Goal: Information Seeking & Learning: Compare options

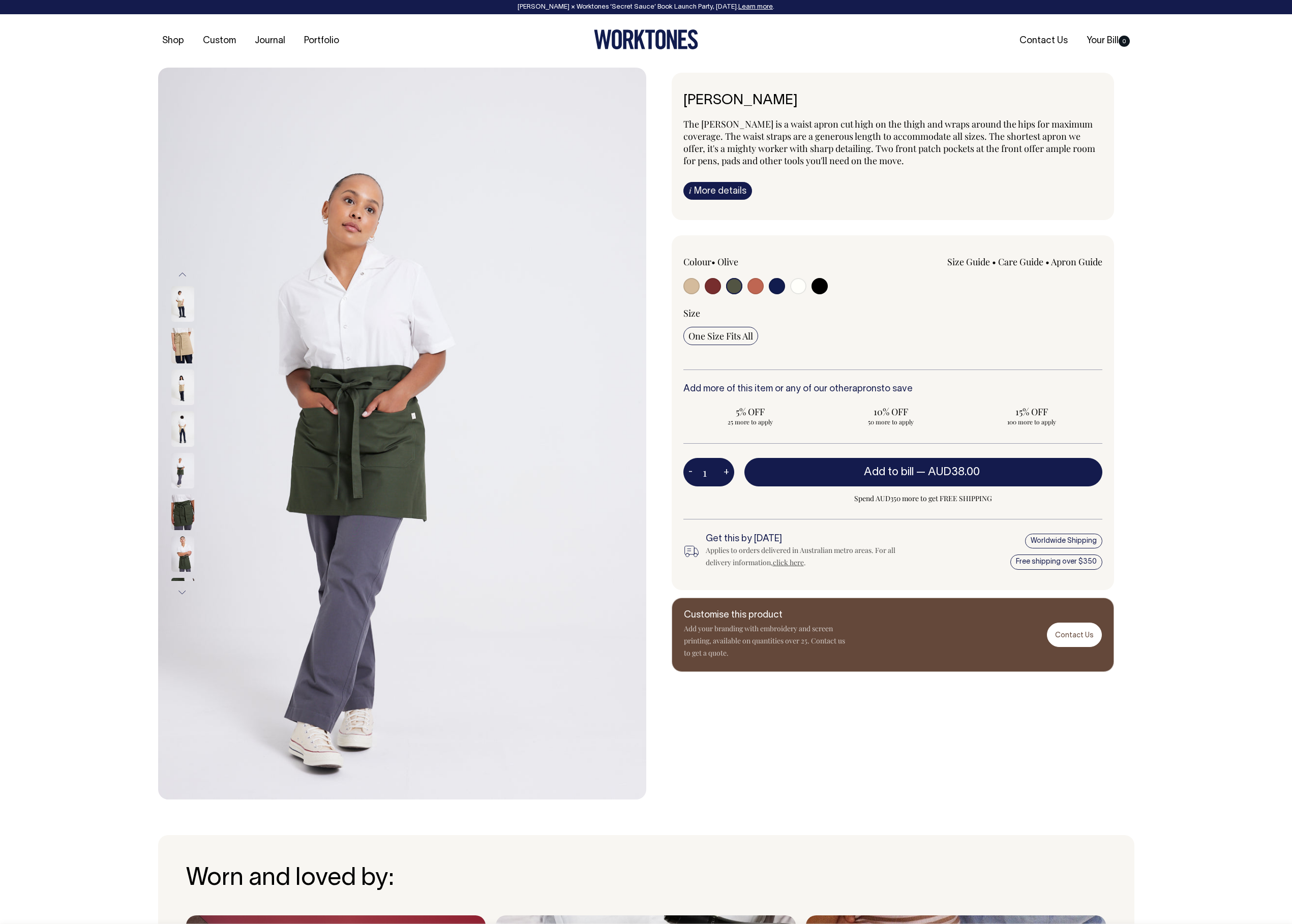
click at [185, 560] on img at bounding box center [182, 554] width 23 height 36
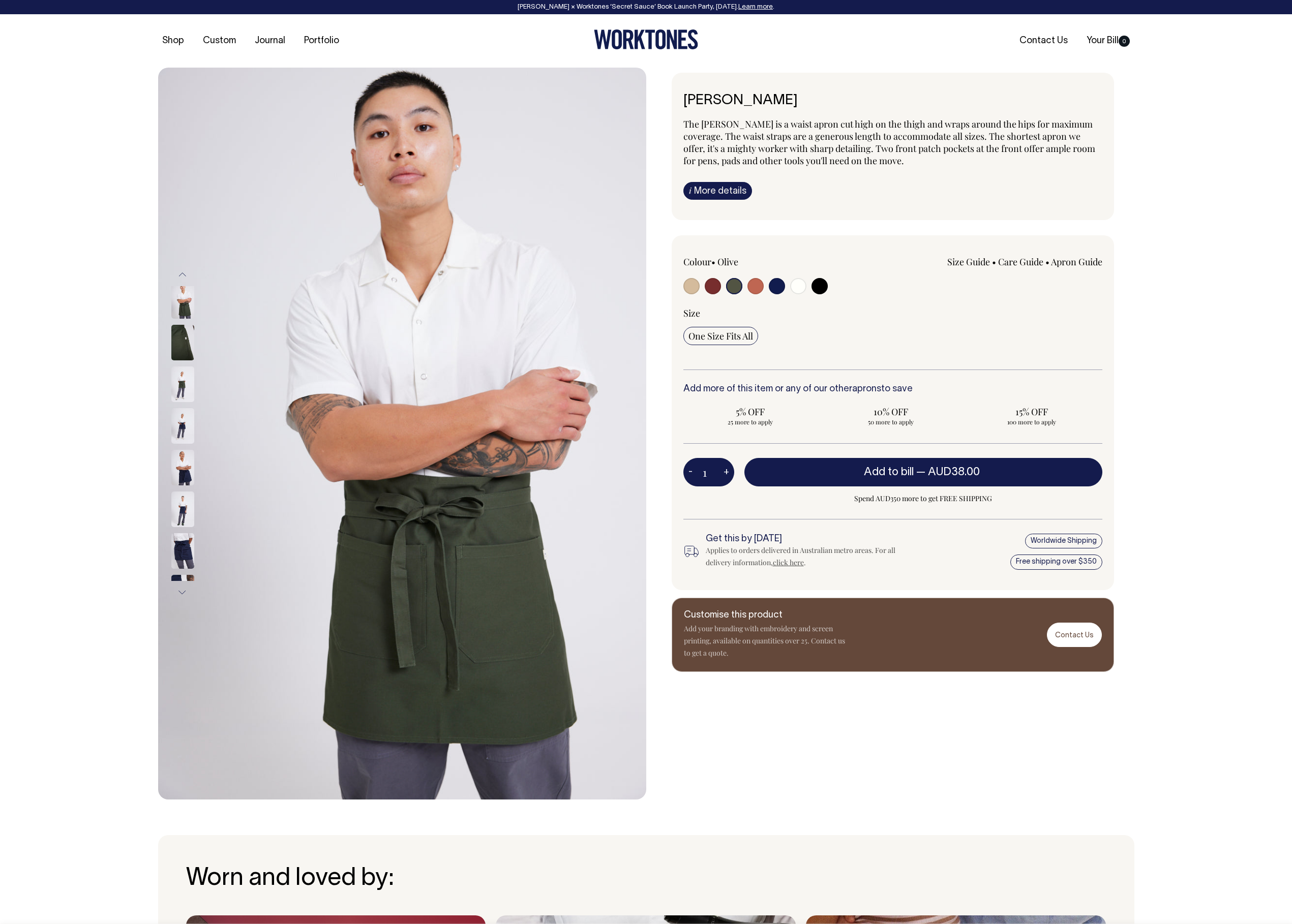
click at [691, 287] on input "radio" at bounding box center [691, 286] width 16 height 16
radio input "true"
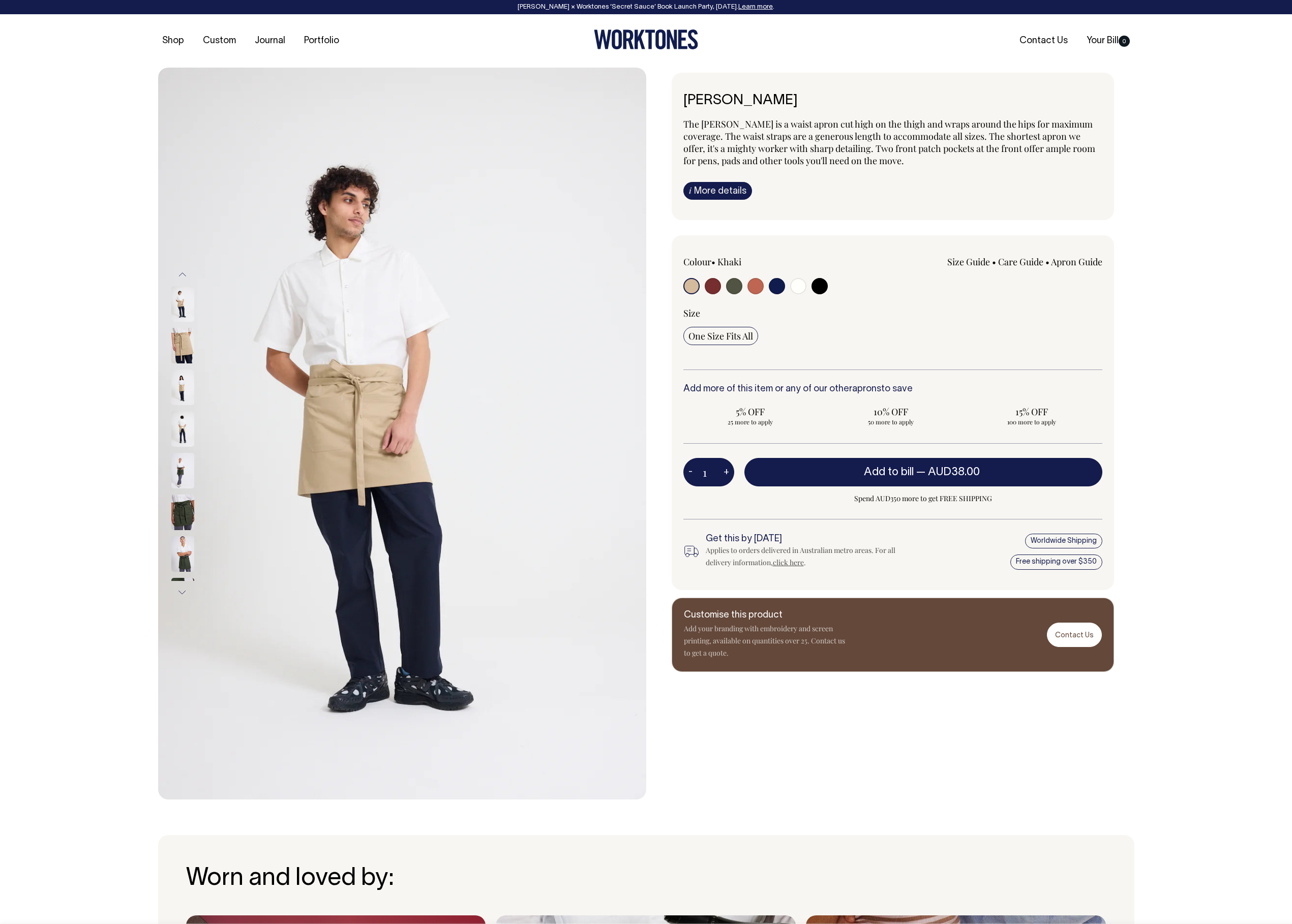
click at [788, 109] on div "Bobby Apron The Bobby is a waist apron cut high on the thigh and wraps around t…" at bounding box center [892, 146] width 442 height 148
drag, startPoint x: 683, startPoint y: 96, endPoint x: 837, endPoint y: 99, distance: 154.0
click at [837, 99] on h6 "[PERSON_NAME]" at bounding box center [892, 100] width 419 height 16
copy h6 "[PERSON_NAME]"
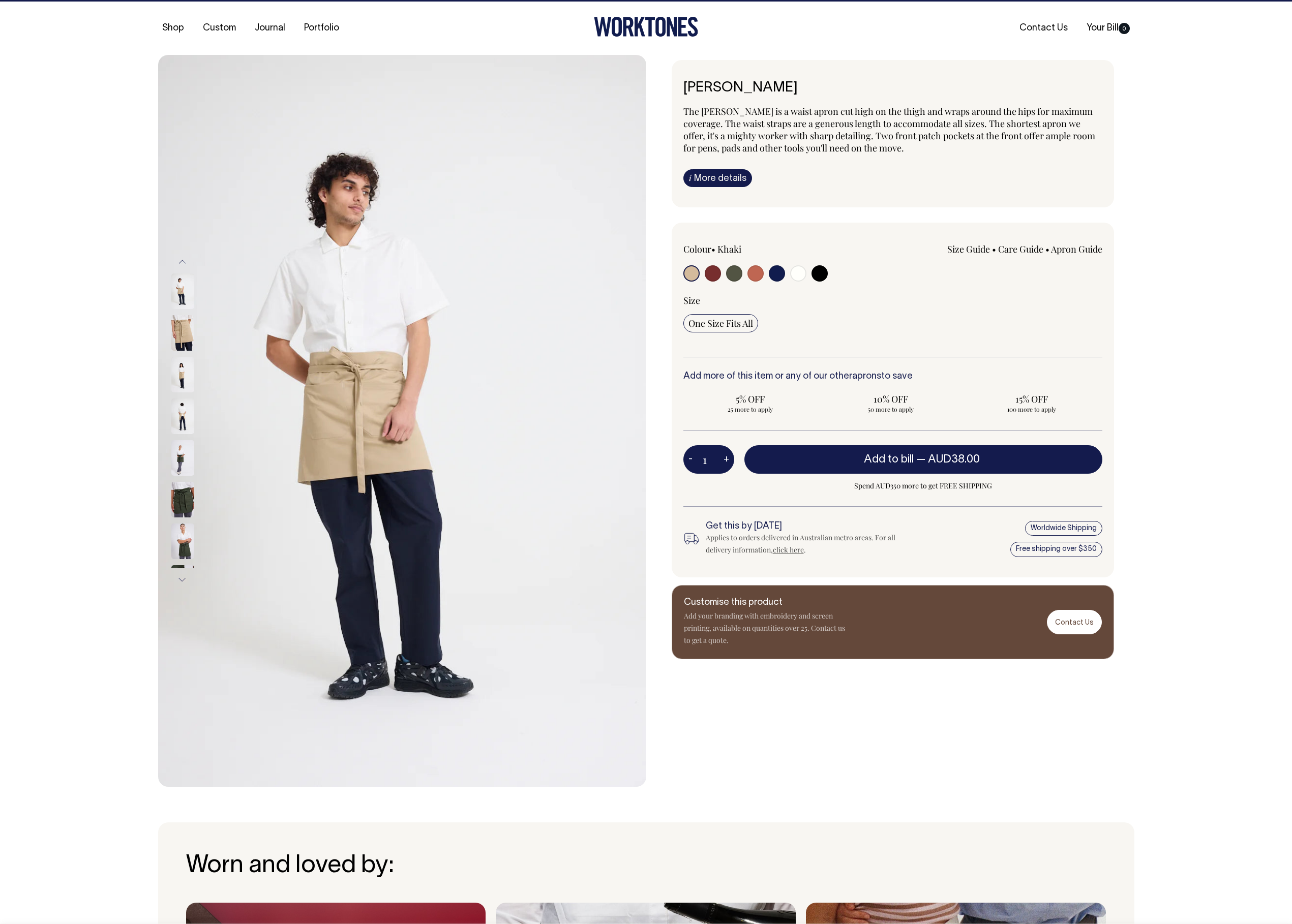
scroll to position [14, 0]
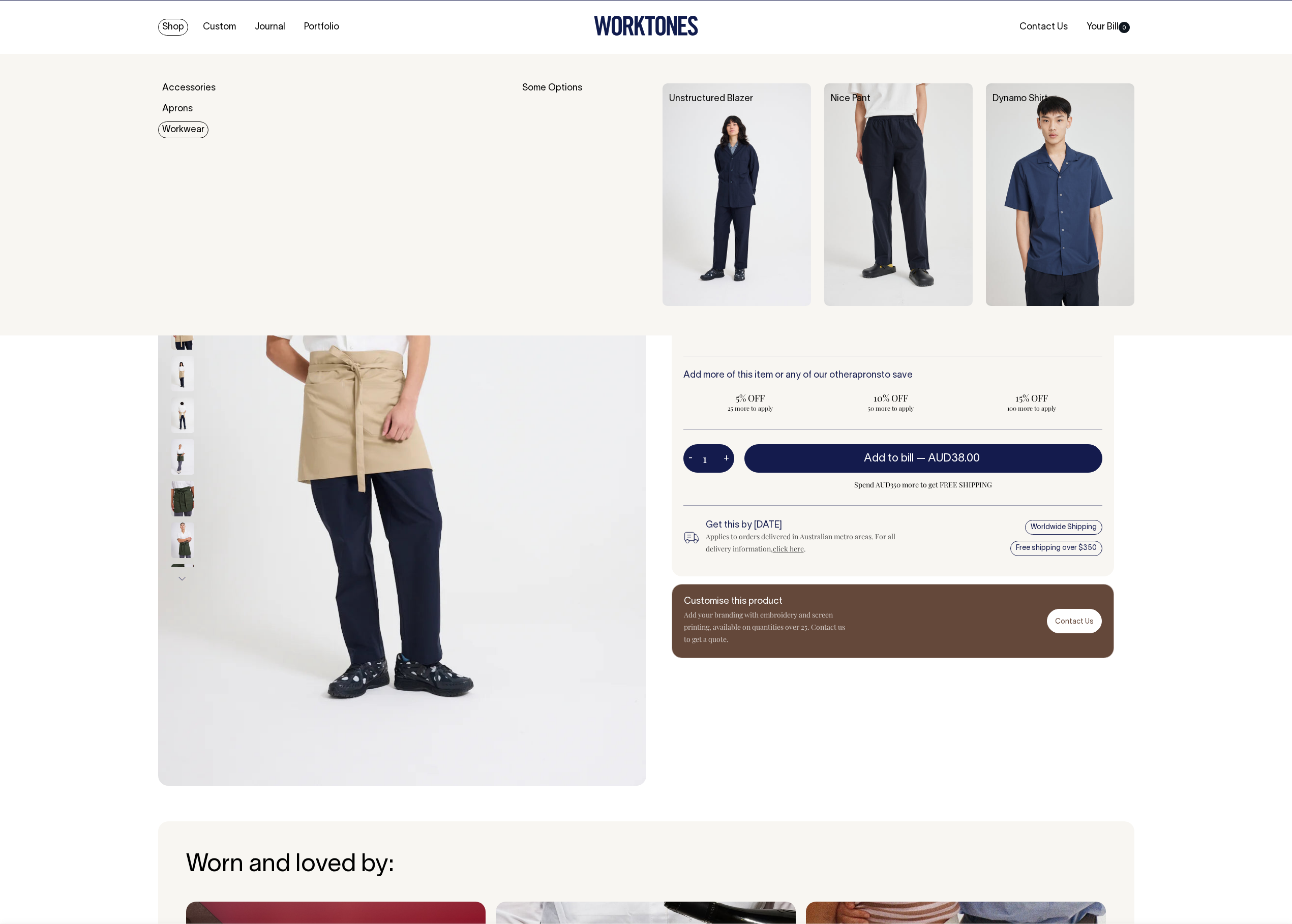
click at [185, 132] on link "Workwear" at bounding box center [183, 130] width 50 height 17
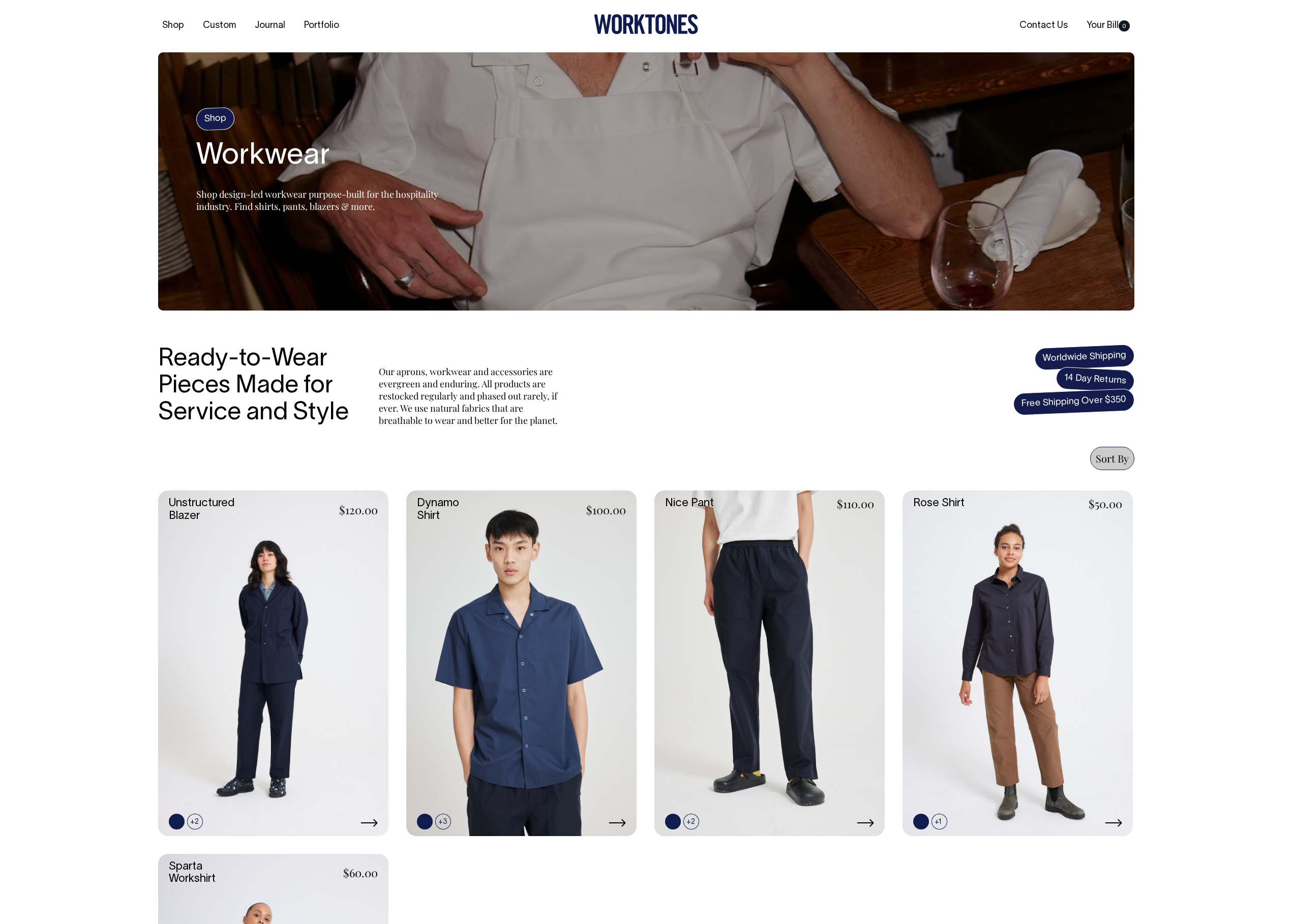
scroll to position [16, 0]
click at [1229, 169] on body "Rosheen Kaul × Worktones ‘Secret Sauce’ Book Launch Party, 10 September. Learn …" at bounding box center [646, 869] width 1292 height 1769
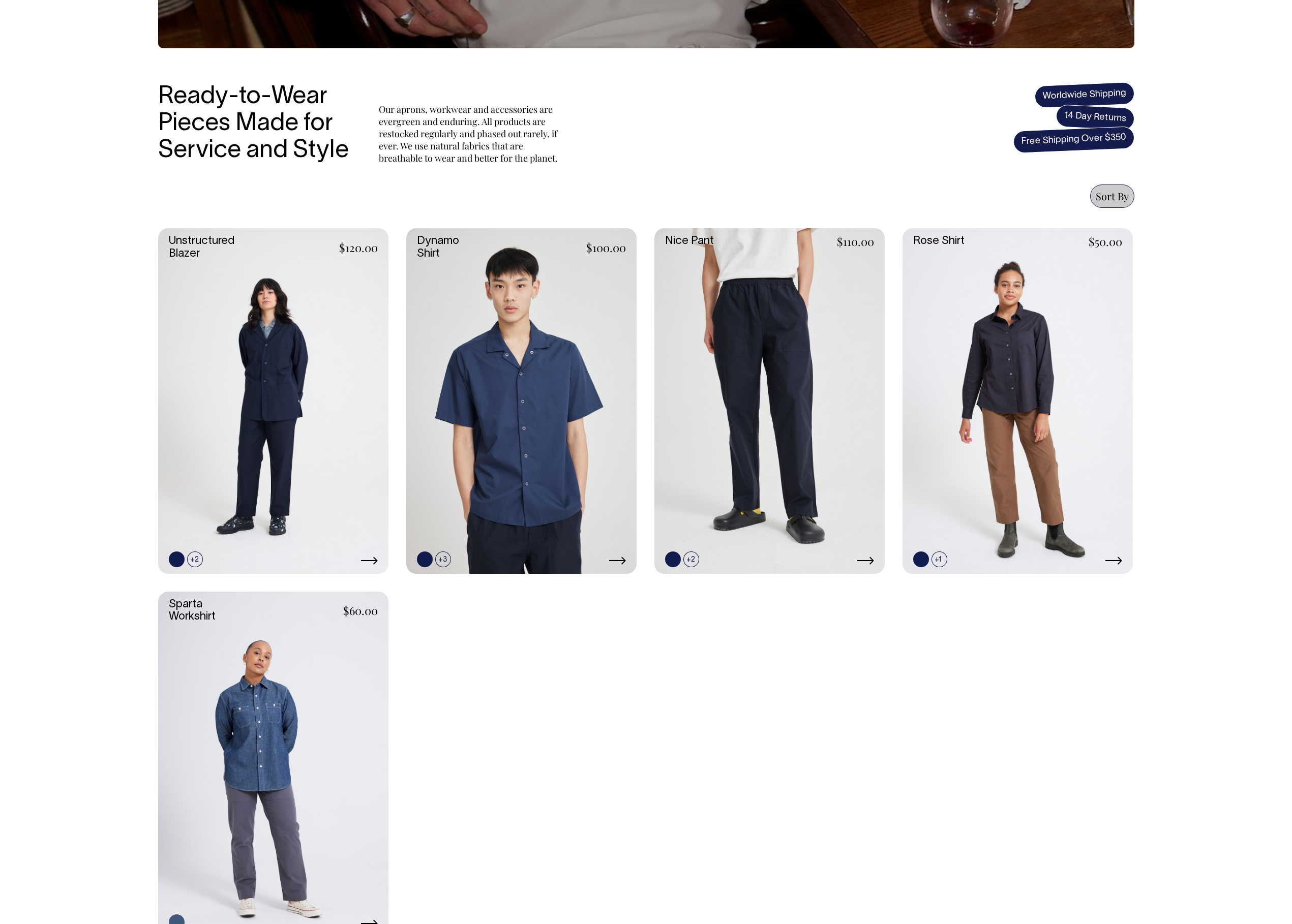
scroll to position [201, 0]
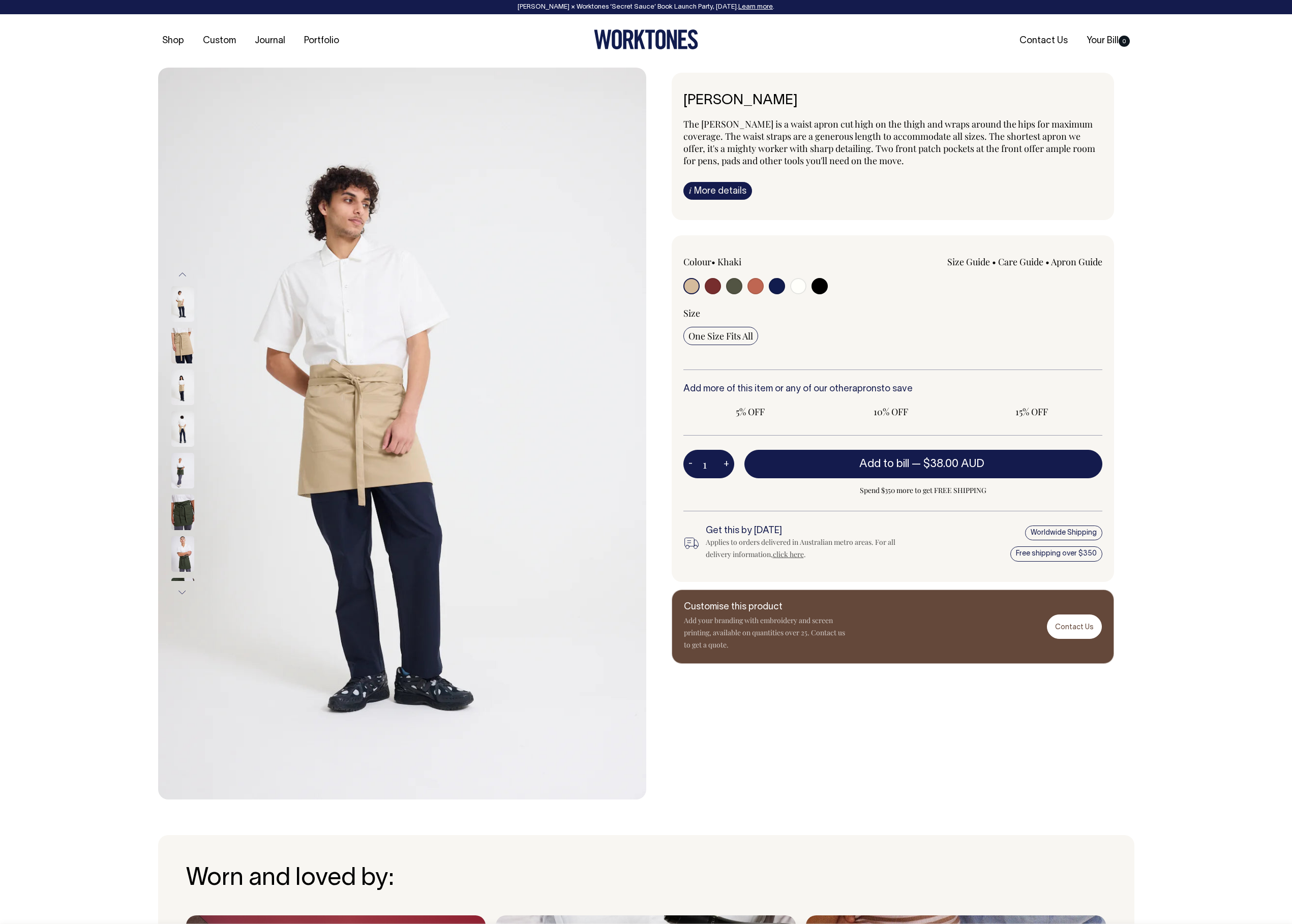
scroll to position [14, 0]
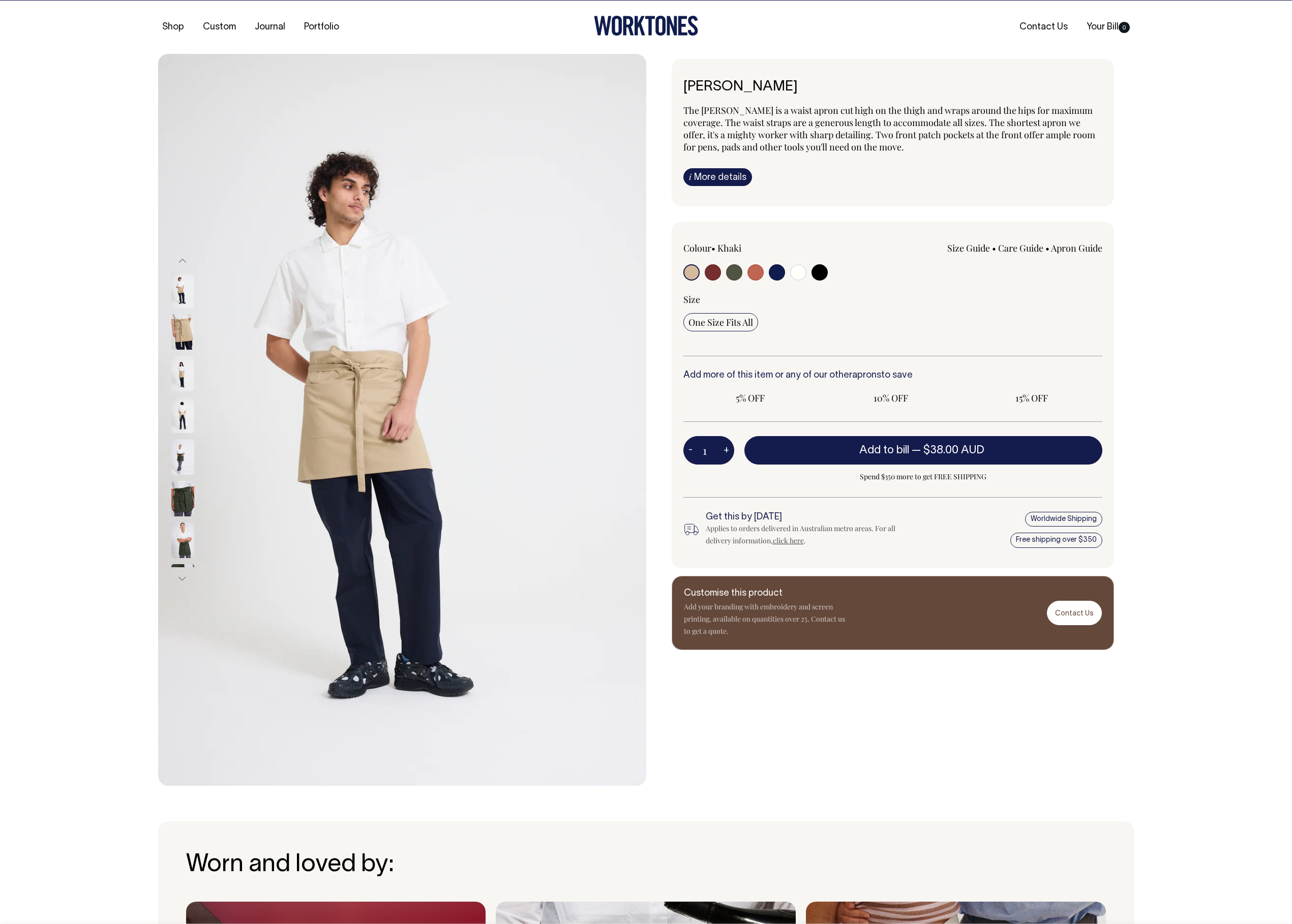
radio input "true"
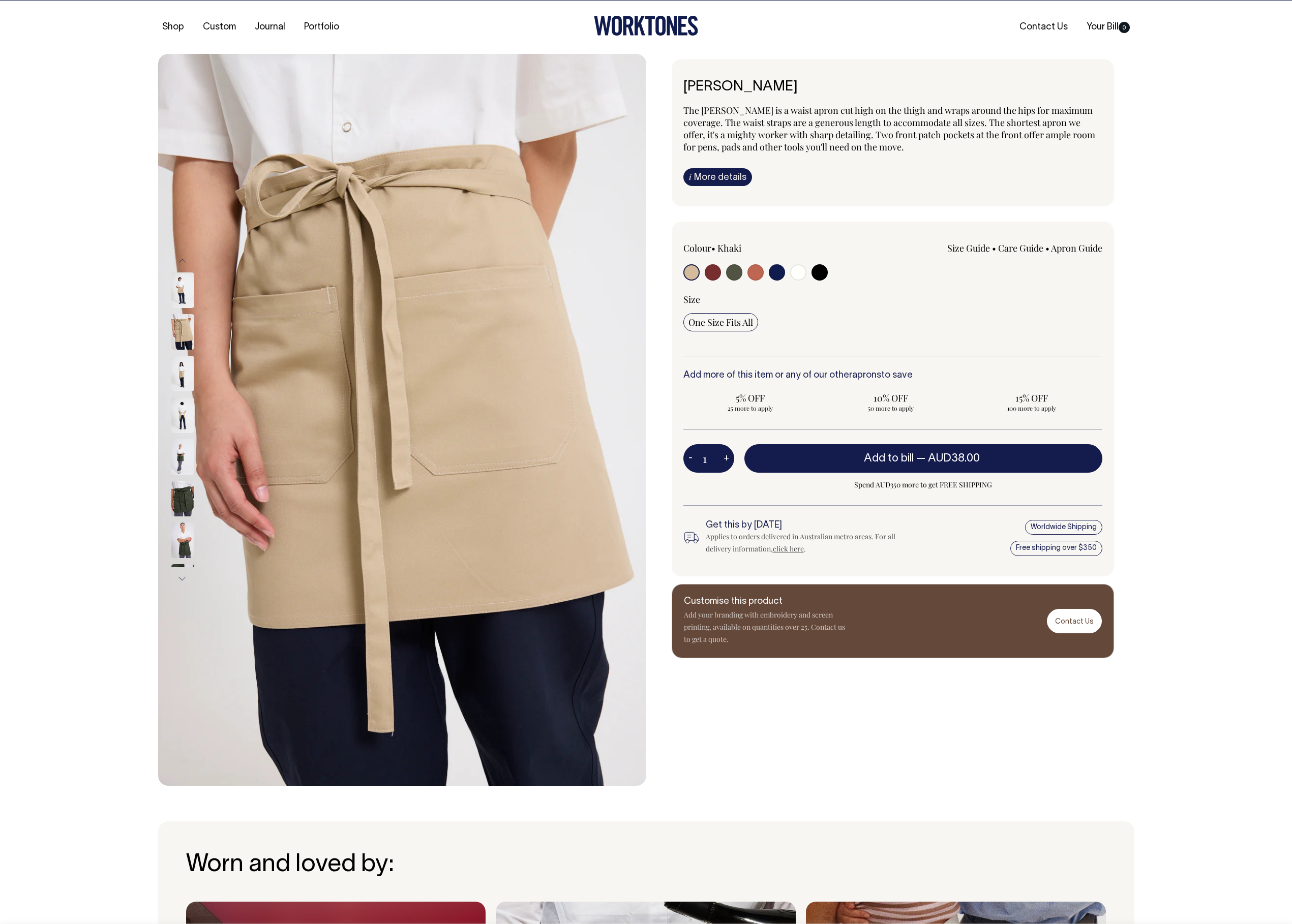
scroll to position [0, 0]
click at [691, 274] on input "radio" at bounding box center [691, 272] width 16 height 16
click at [738, 271] on input "radio" at bounding box center [734, 272] width 16 height 16
radio input "true"
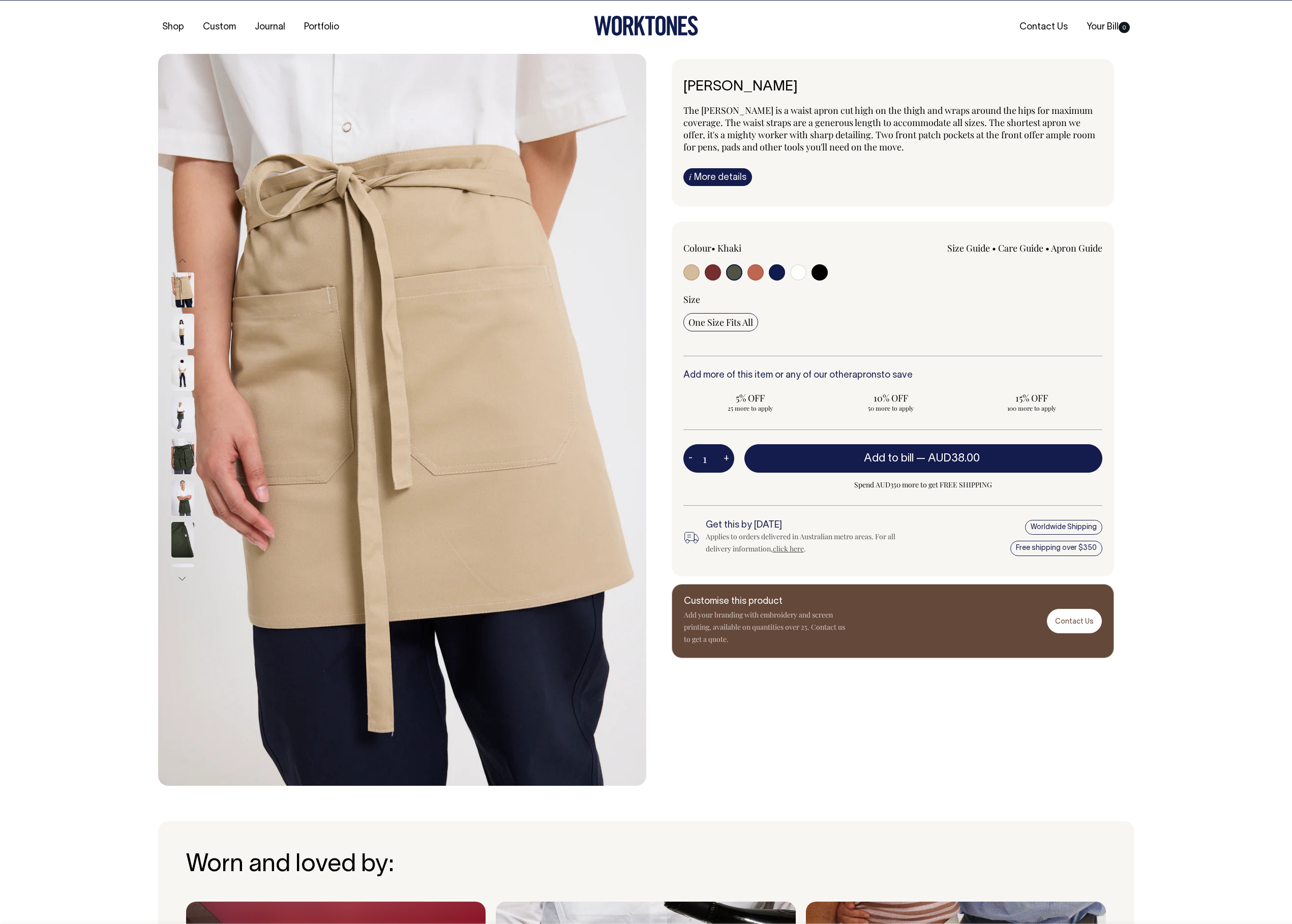
select select "Olive"
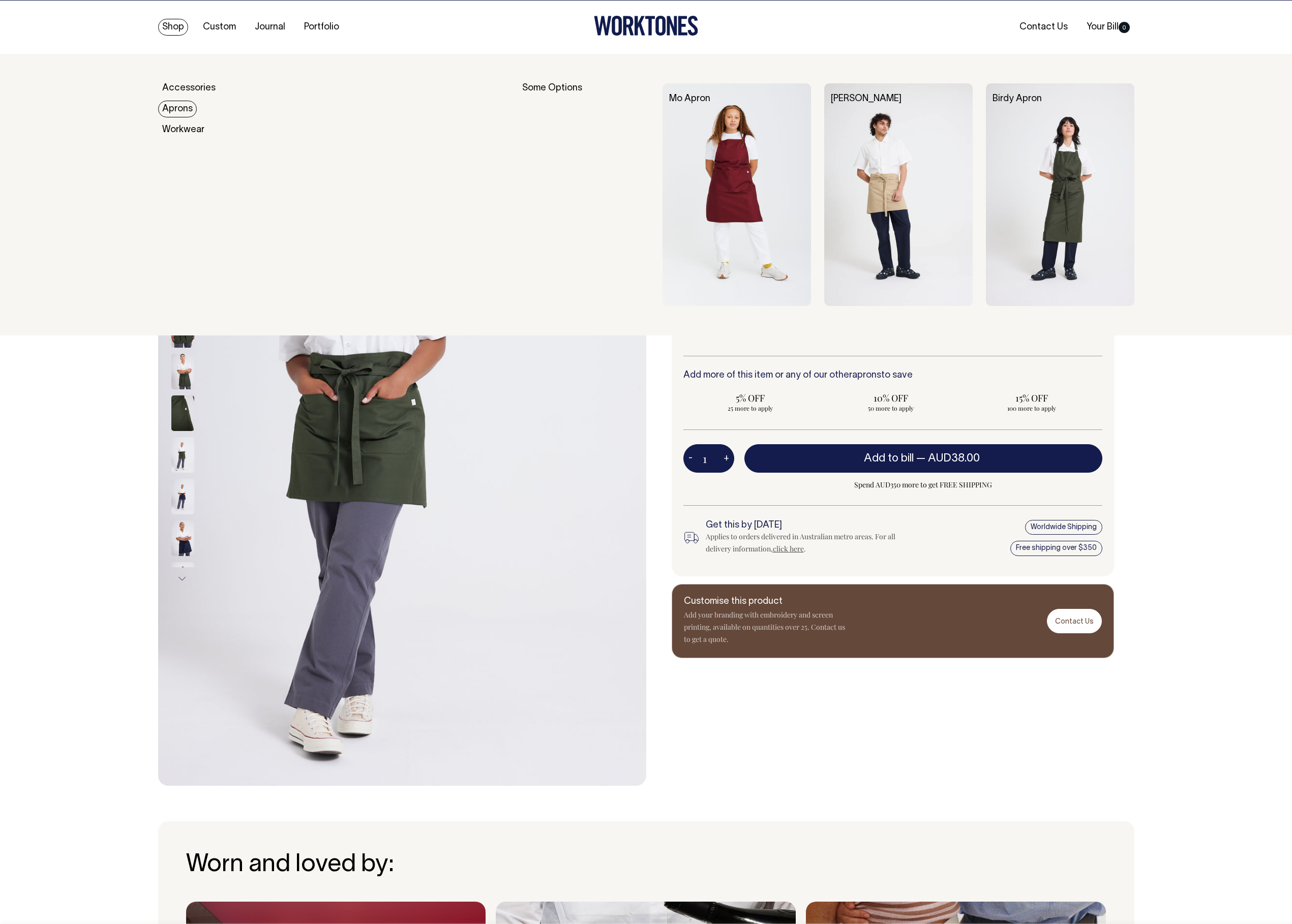
click at [177, 104] on link "Aprons" at bounding box center [177, 109] width 39 height 17
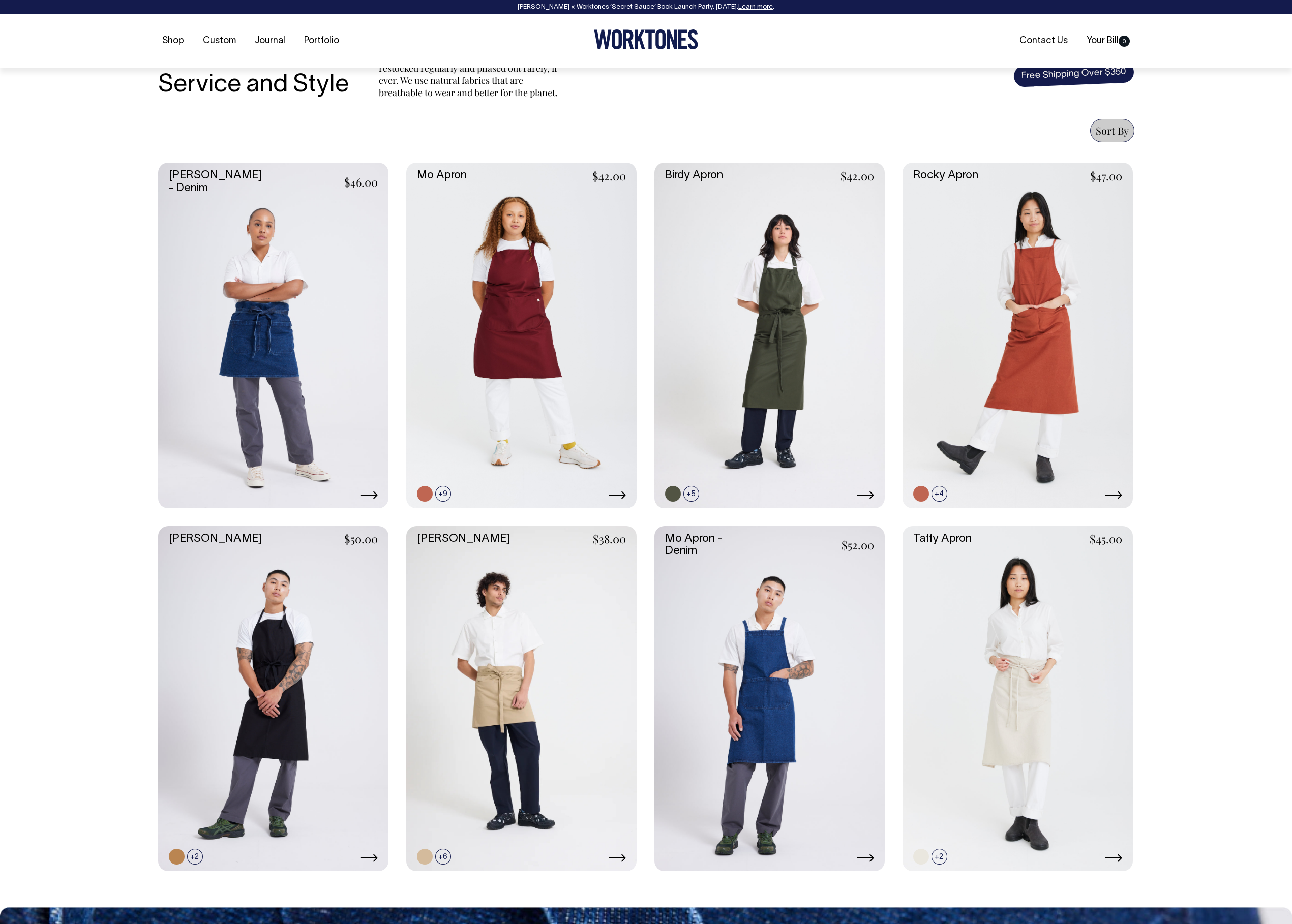
scroll to position [338, 0]
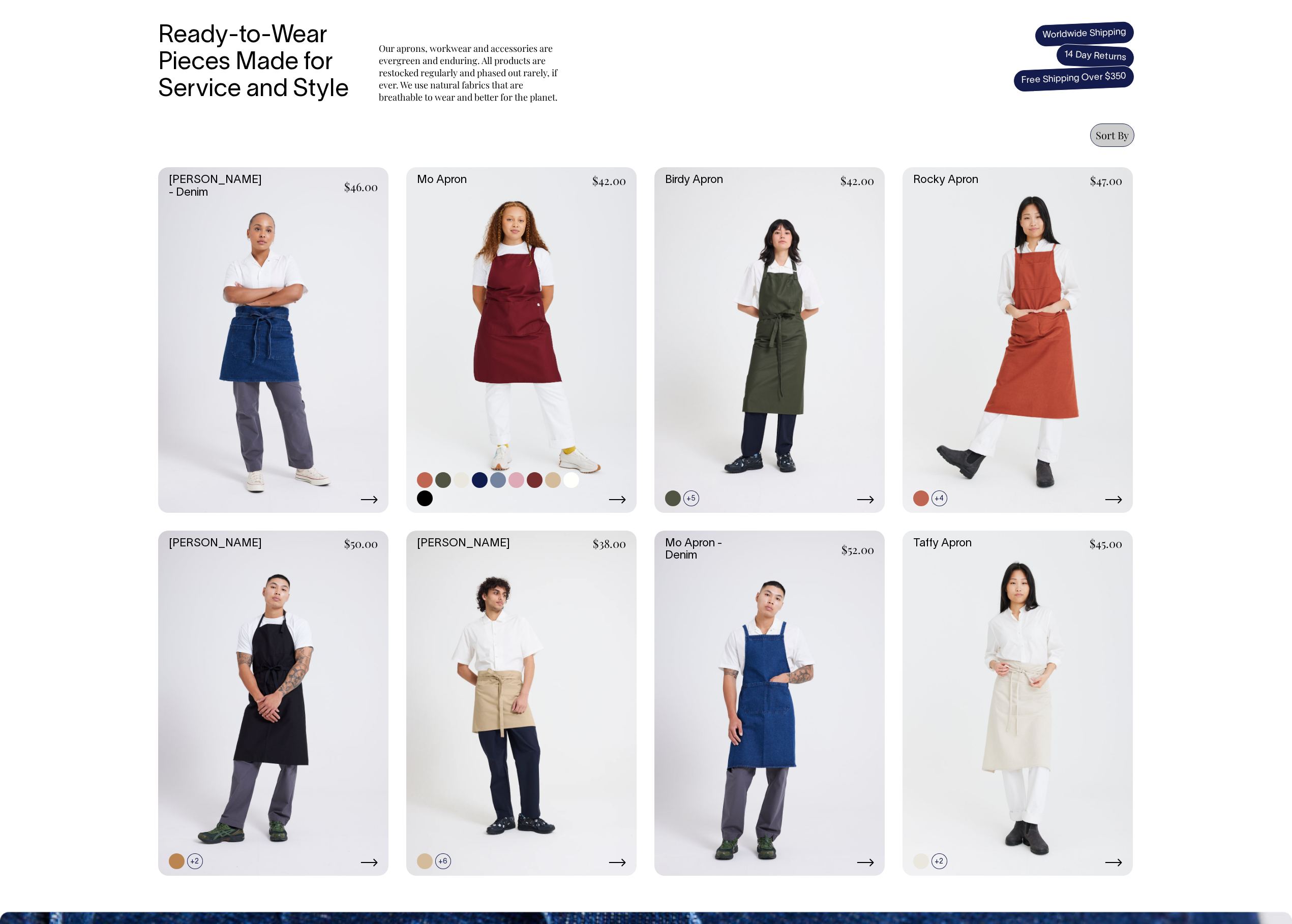
click at [564, 311] on link at bounding box center [521, 340] width 231 height 346
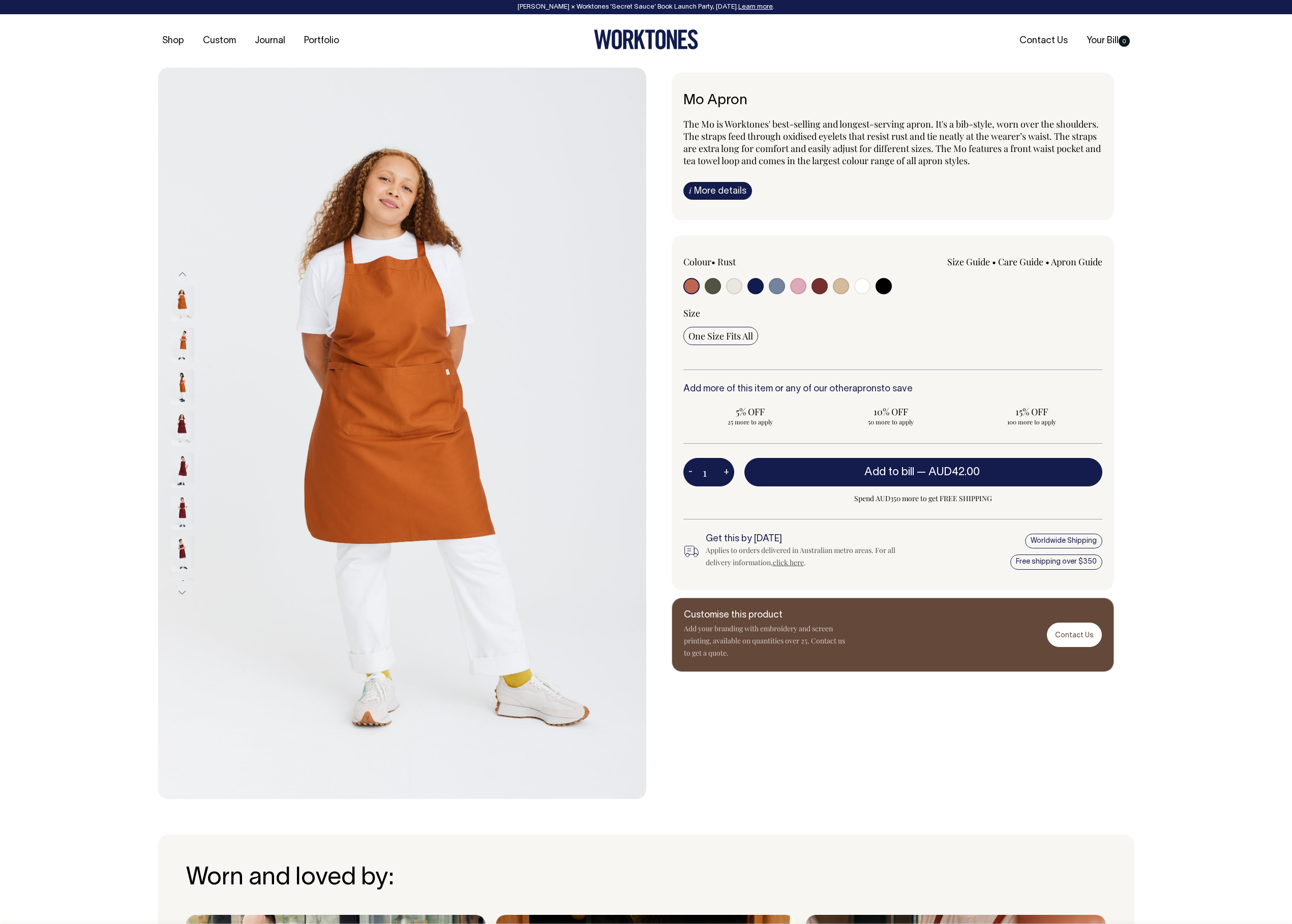
click at [712, 283] on input "radio" at bounding box center [713, 286] width 16 height 16
radio input "true"
select select "Olive"
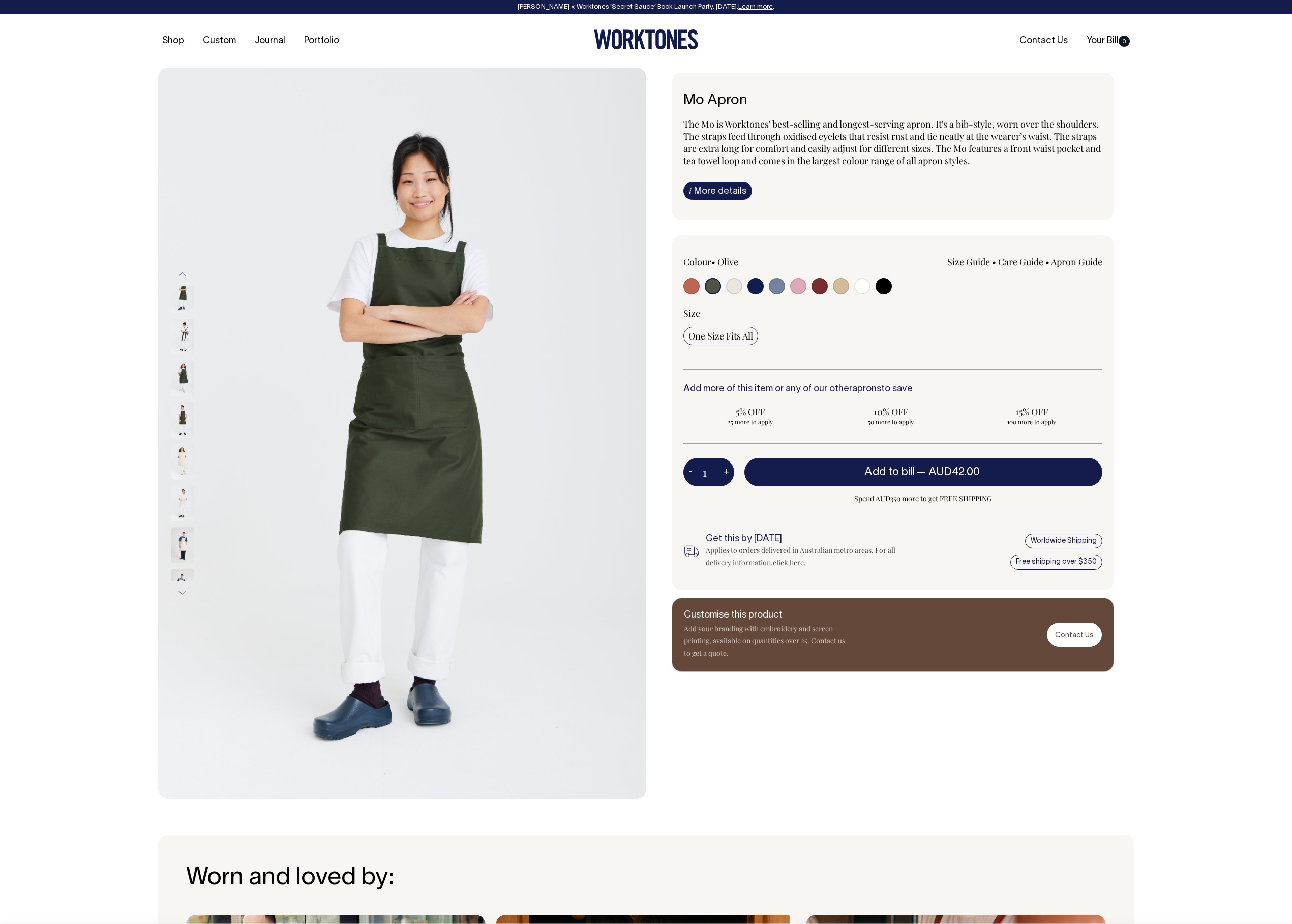
click at [711, 286] on input "radio" at bounding box center [713, 286] width 16 height 16
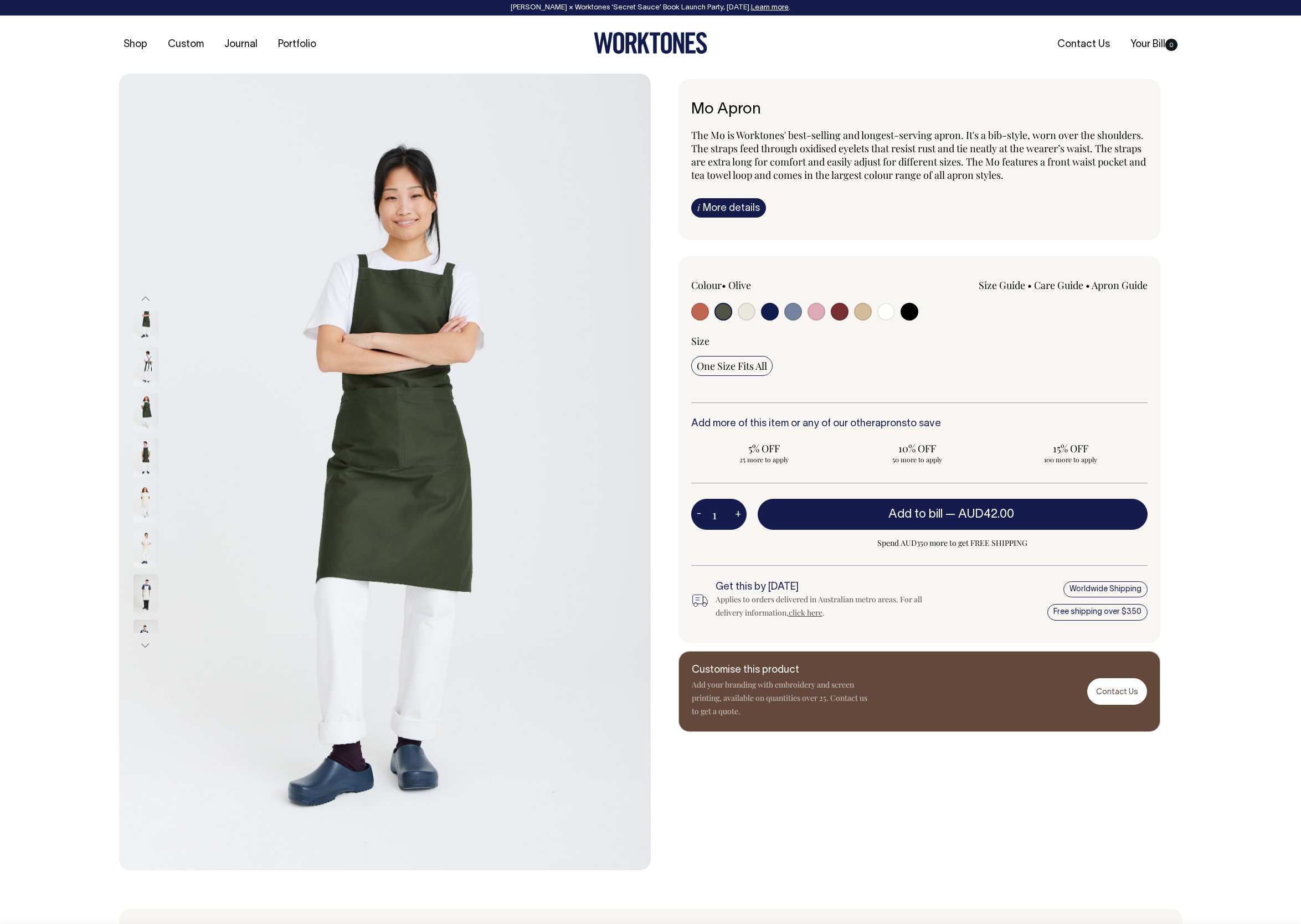
click at [745, 313] on input "radio" at bounding box center [747, 312] width 18 height 18
radio input "true"
select select "Natural"
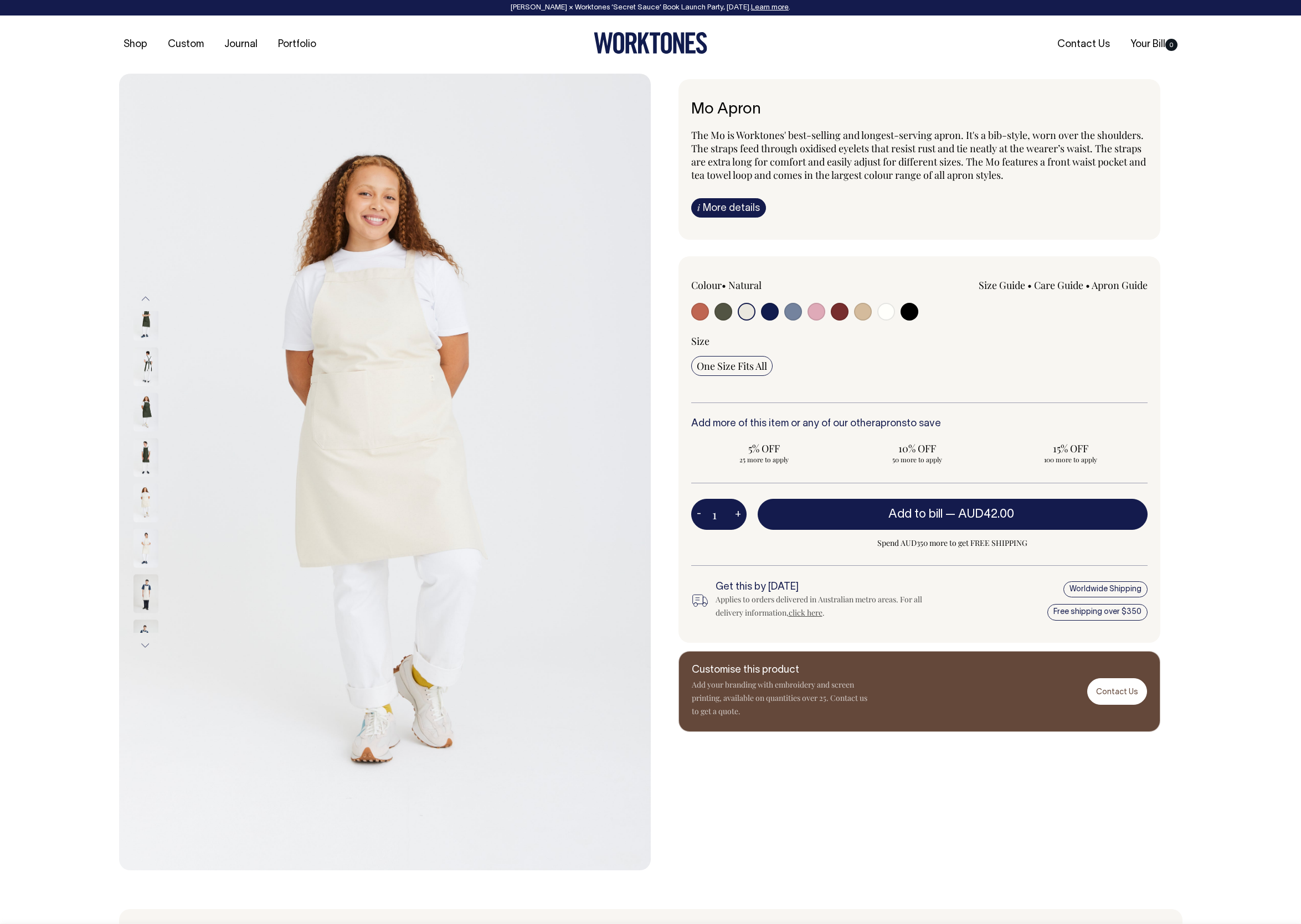
click at [746, 311] on input "radio" at bounding box center [747, 312] width 18 height 18
click at [864, 309] on input "radio" at bounding box center [863, 312] width 18 height 18
radio input "true"
select select "Khaki"
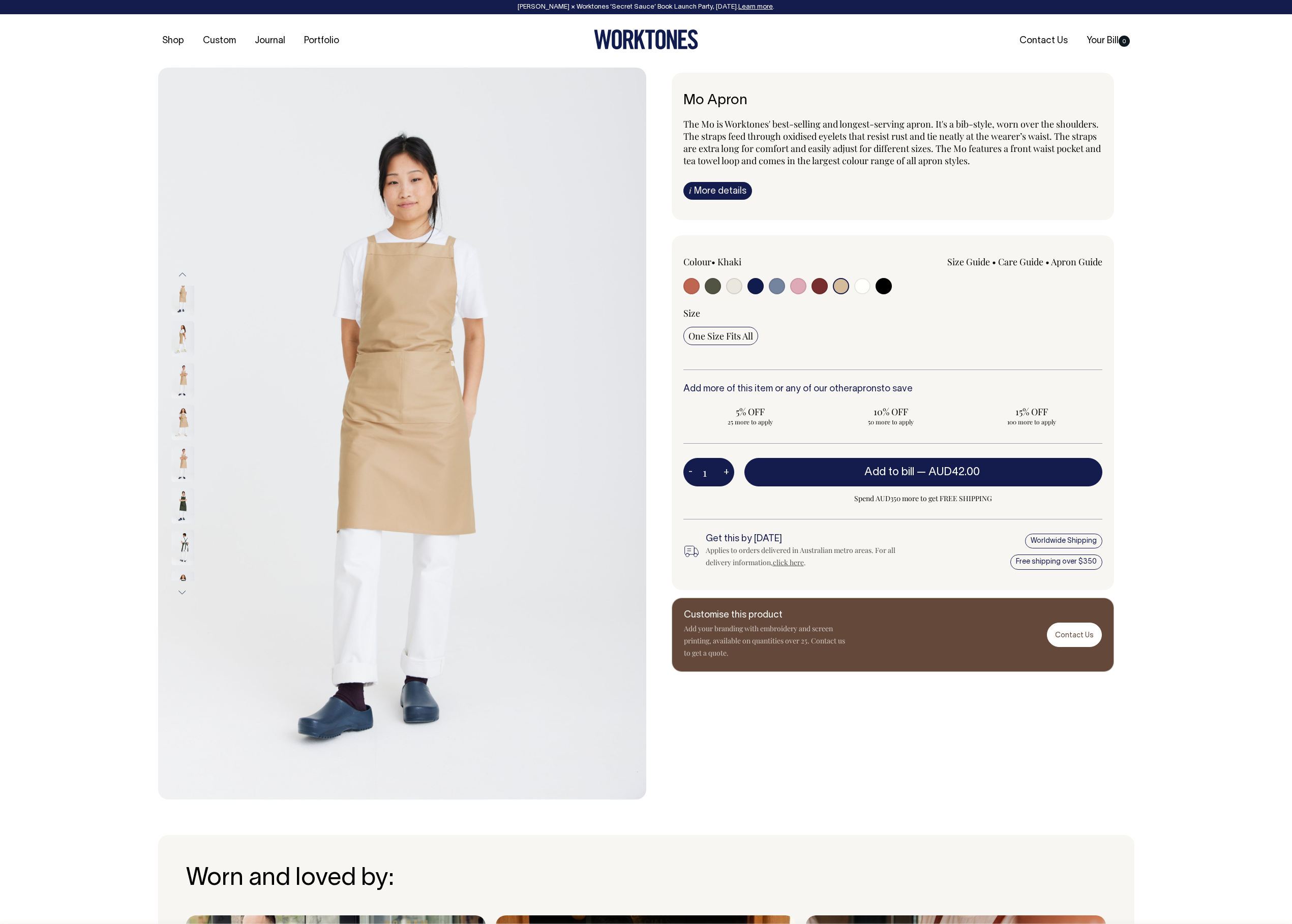
click at [735, 283] on input "radio" at bounding box center [734, 286] width 16 height 16
radio input "true"
select select "Natural"
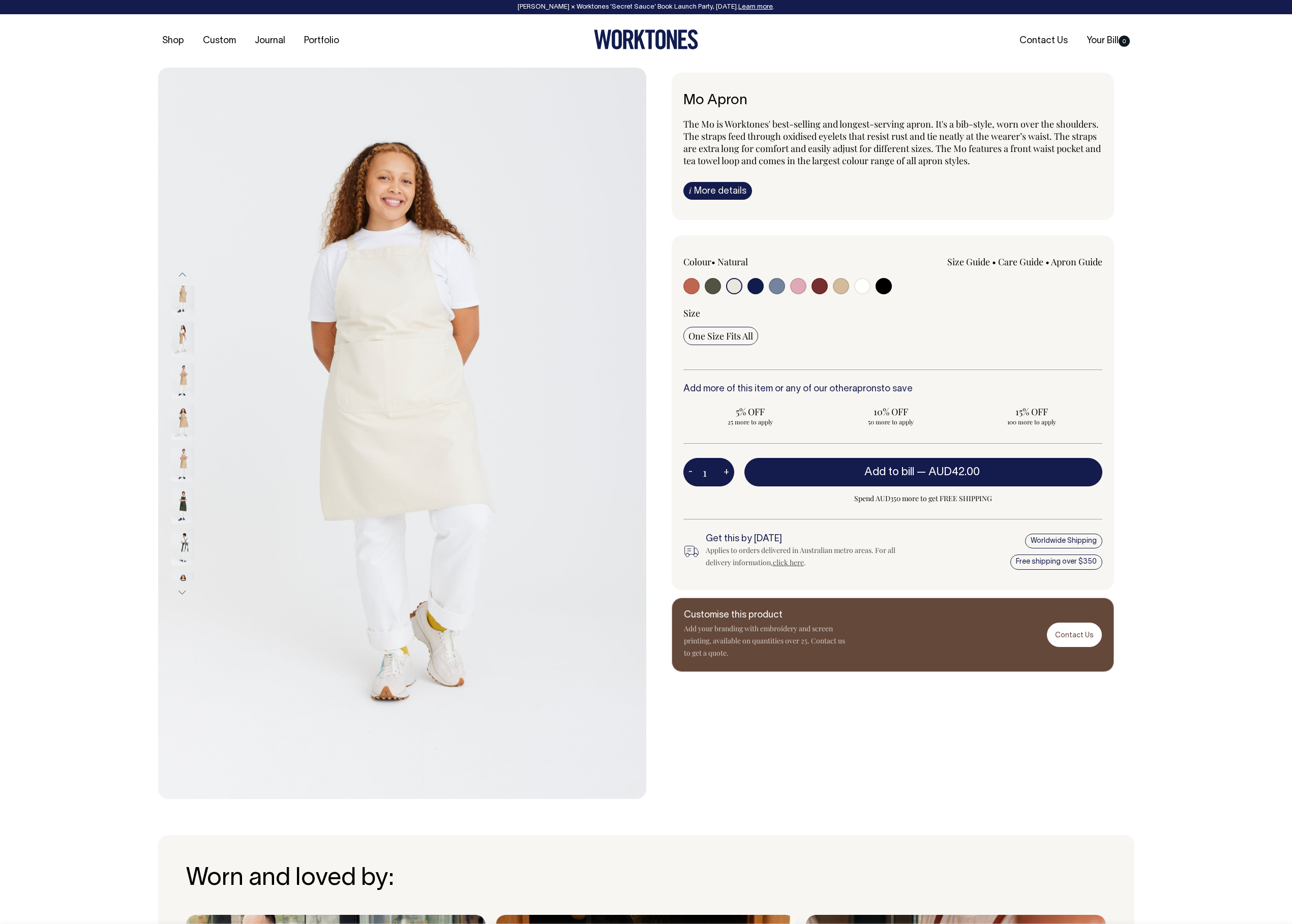
click at [731, 286] on input "radio" at bounding box center [734, 286] width 16 height 16
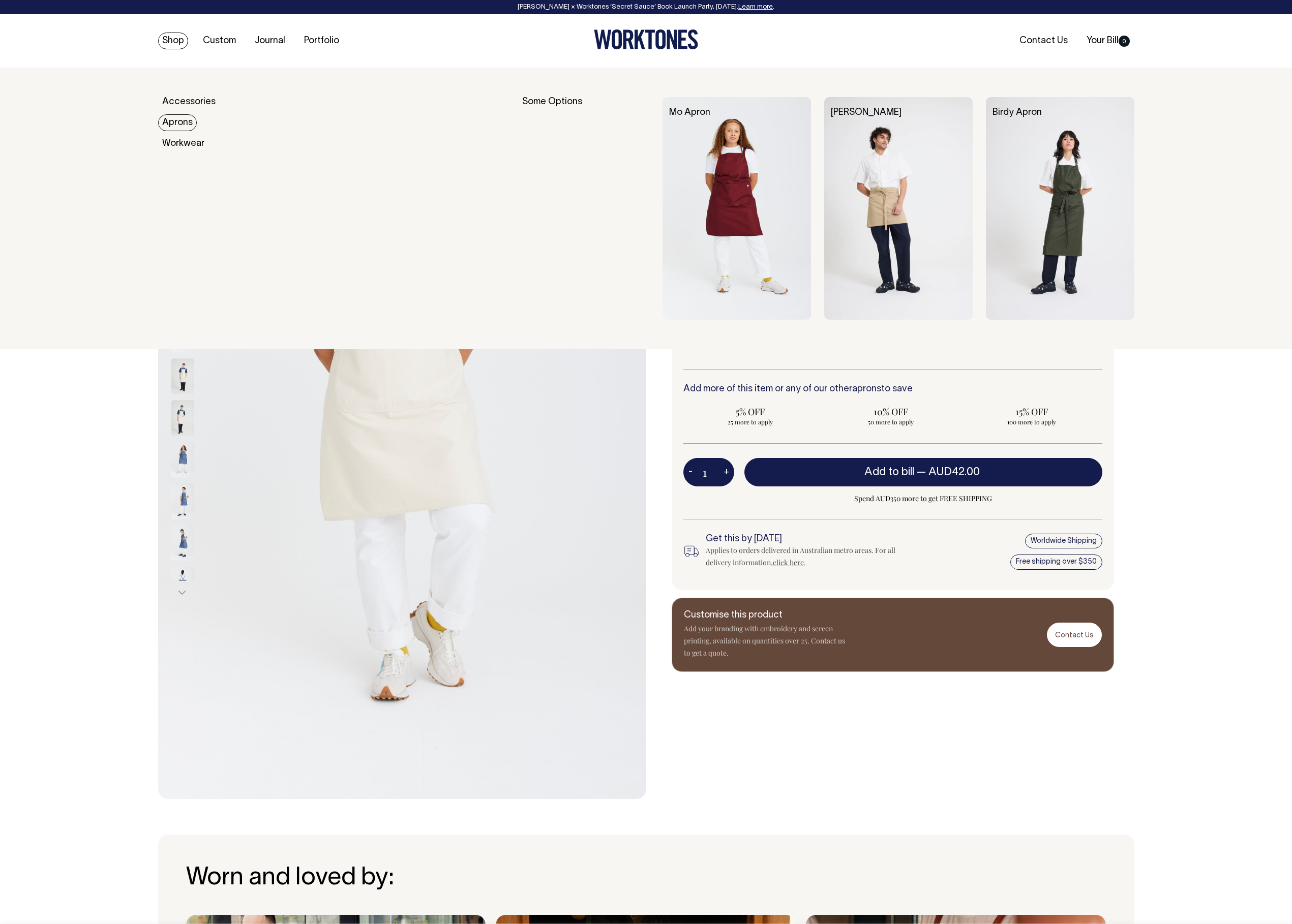
click at [863, 165] on img at bounding box center [898, 208] width 148 height 222
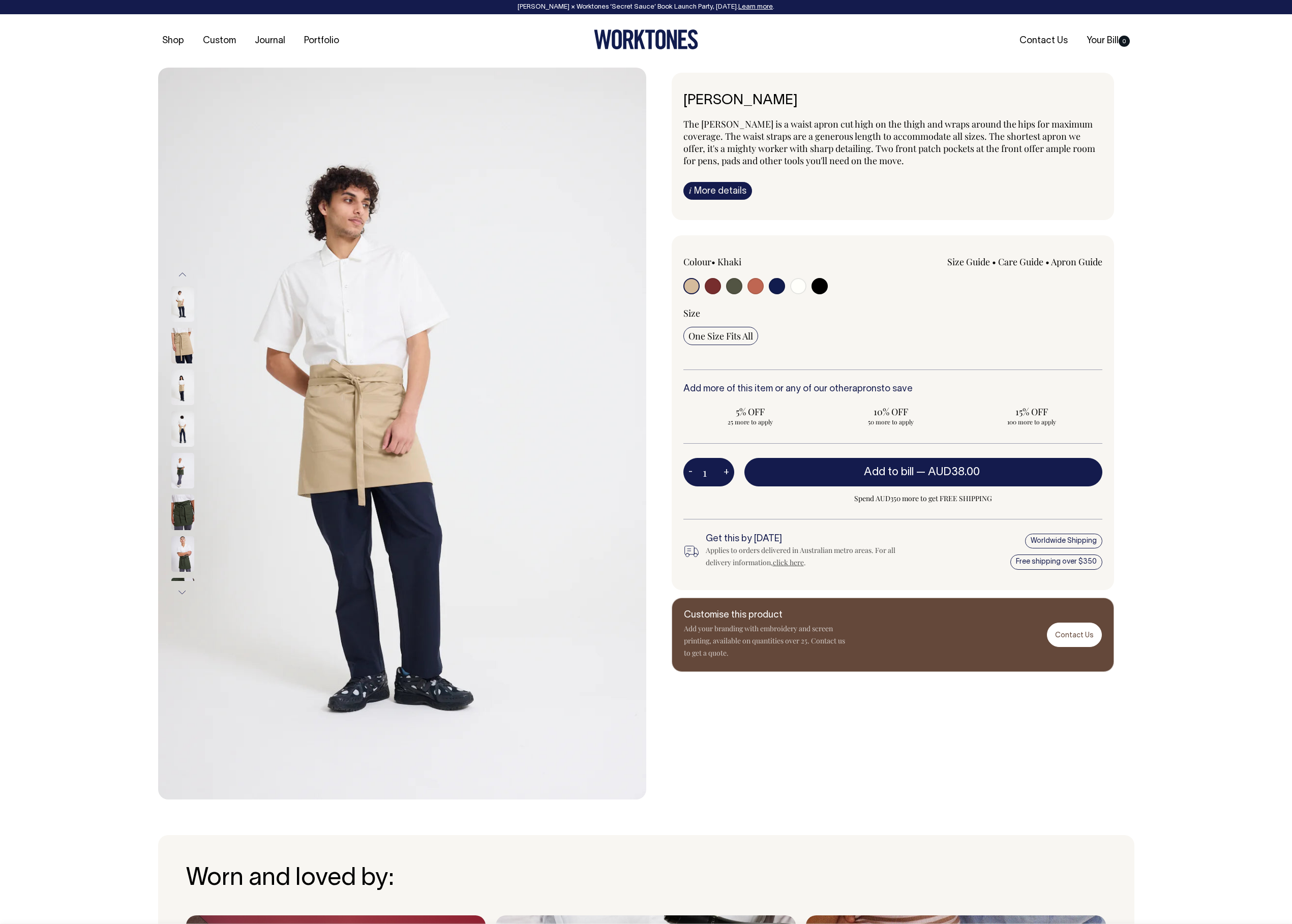
click at [801, 286] on input "radio" at bounding box center [798, 286] width 16 height 16
radio input "true"
select select "Off-White"
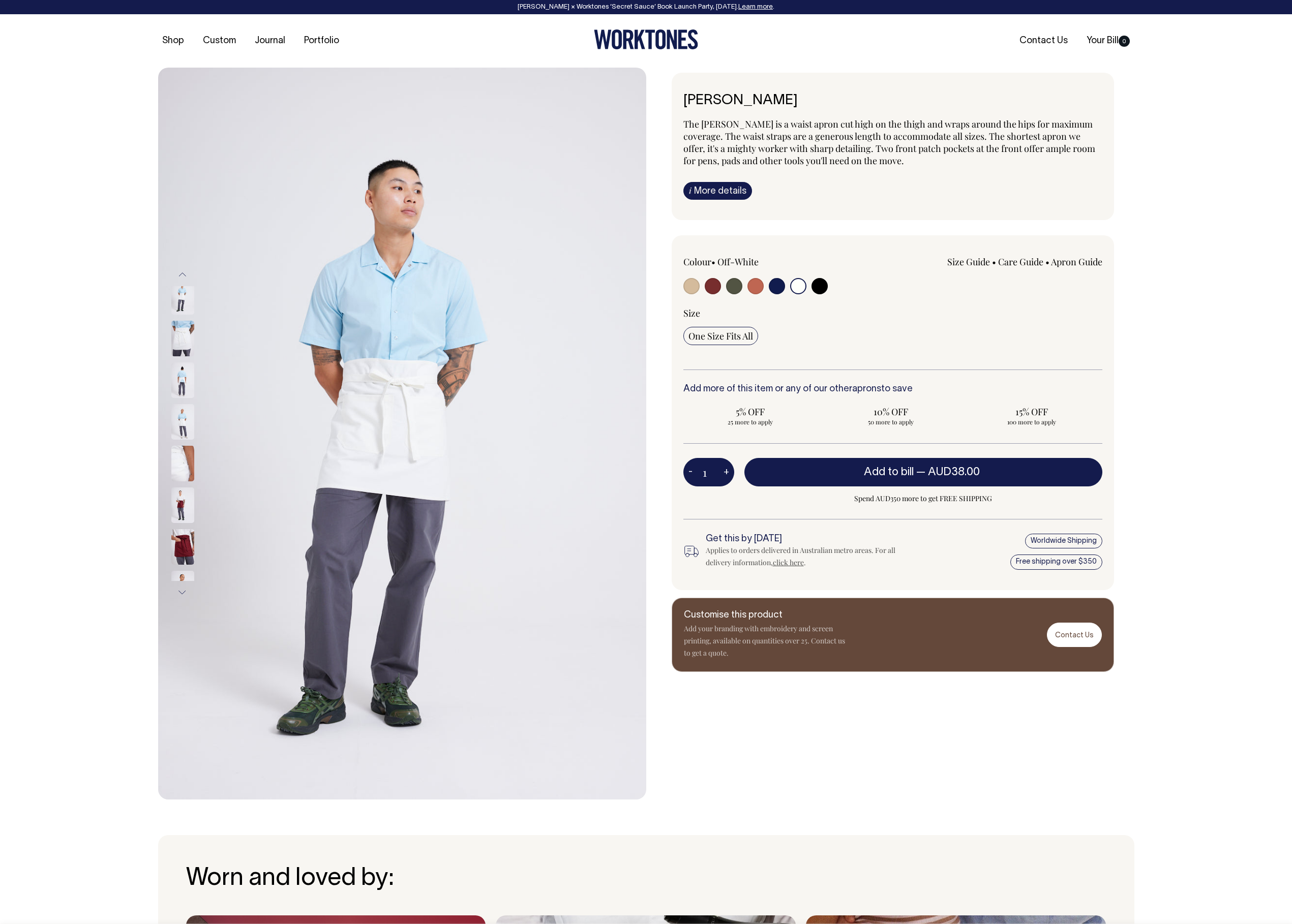
click at [689, 283] on input "radio" at bounding box center [691, 286] width 16 height 16
radio input "true"
select select "Khaki"
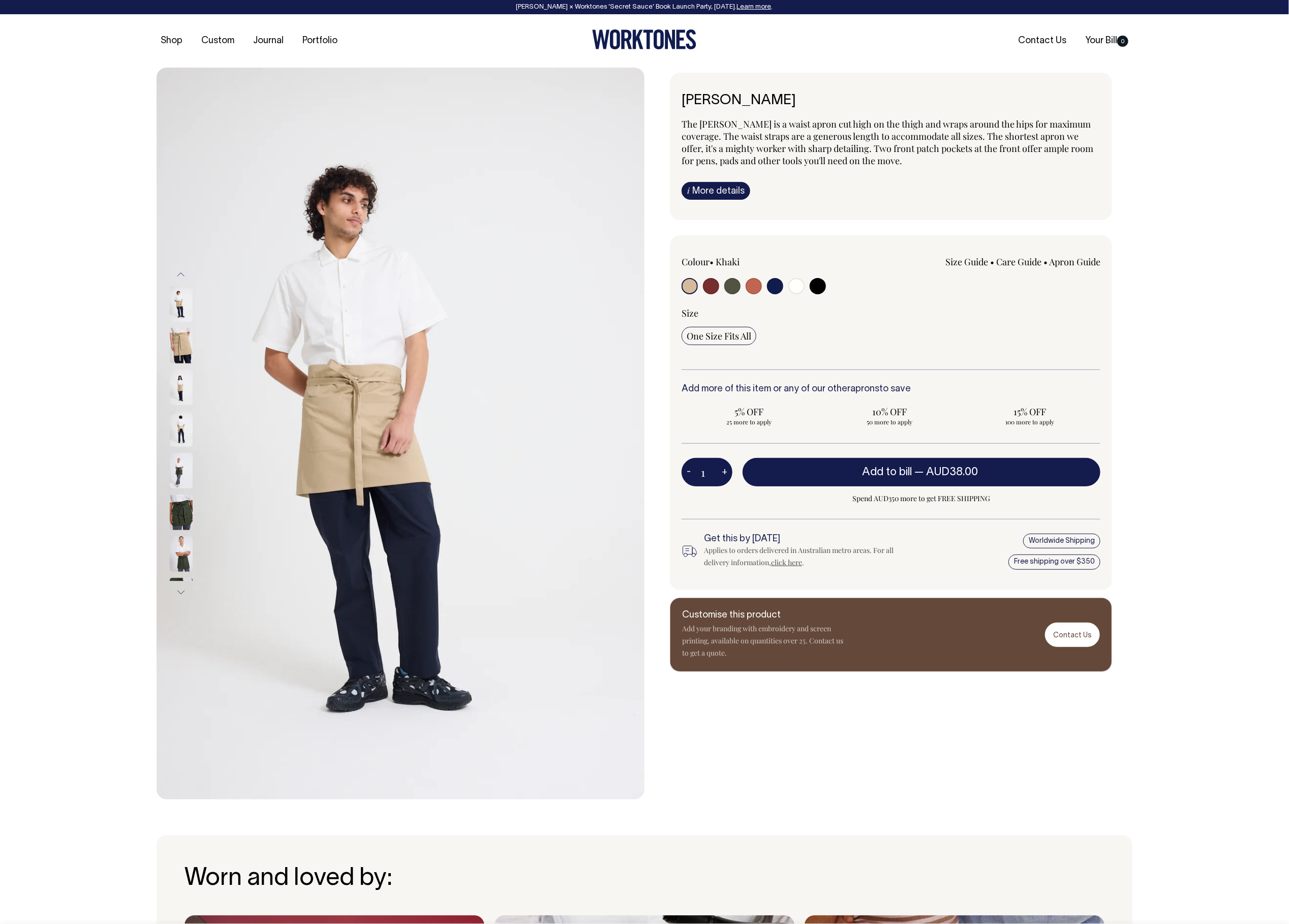
click at [794, 284] on input "radio" at bounding box center [797, 286] width 16 height 16
radio input "true"
select select "Off-White"
